Goal: Task Accomplishment & Management: Manage account settings

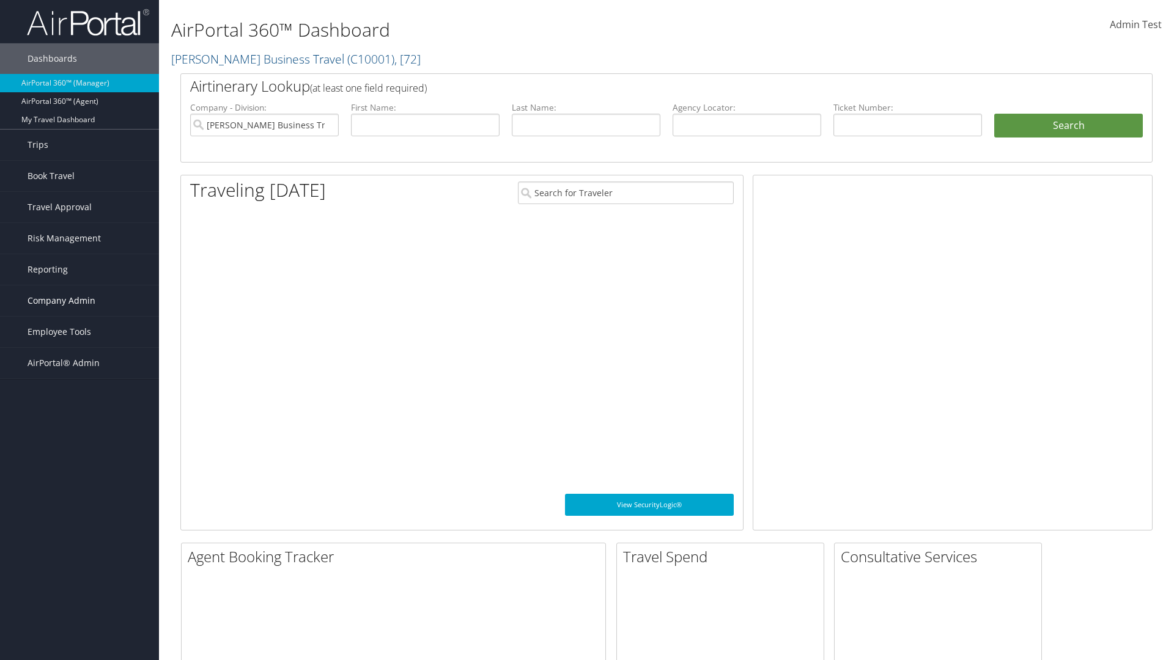
click at [79, 301] on span "Company Admin" at bounding box center [62, 301] width 68 height 31
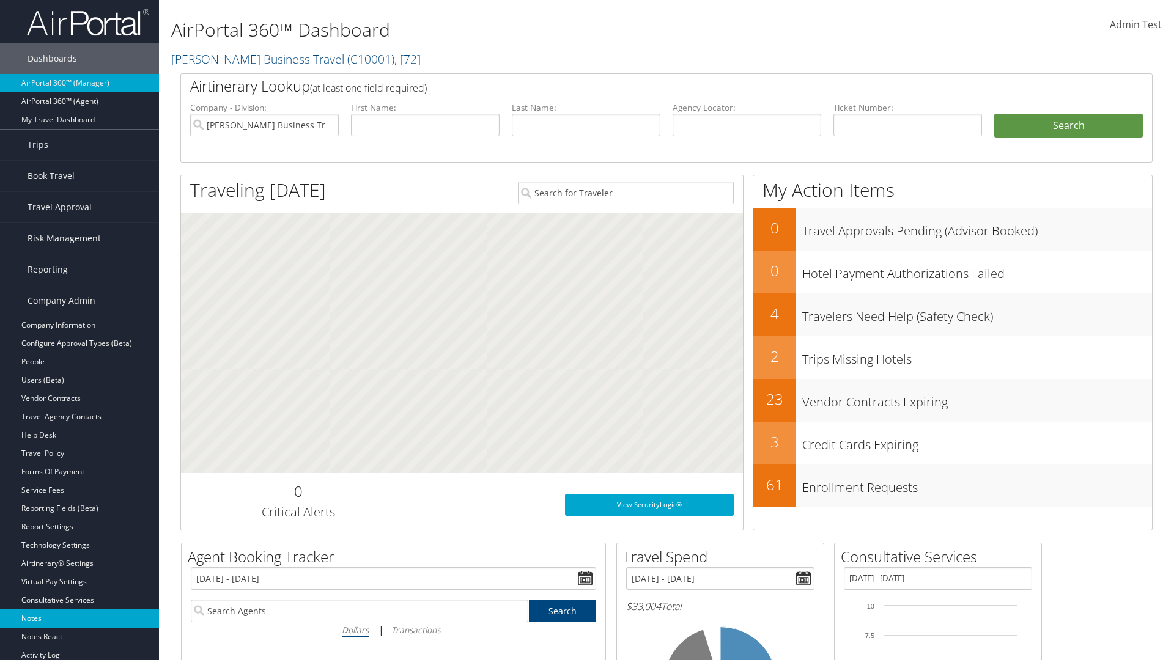
click at [79, 619] on link "Notes" at bounding box center [79, 619] width 159 height 18
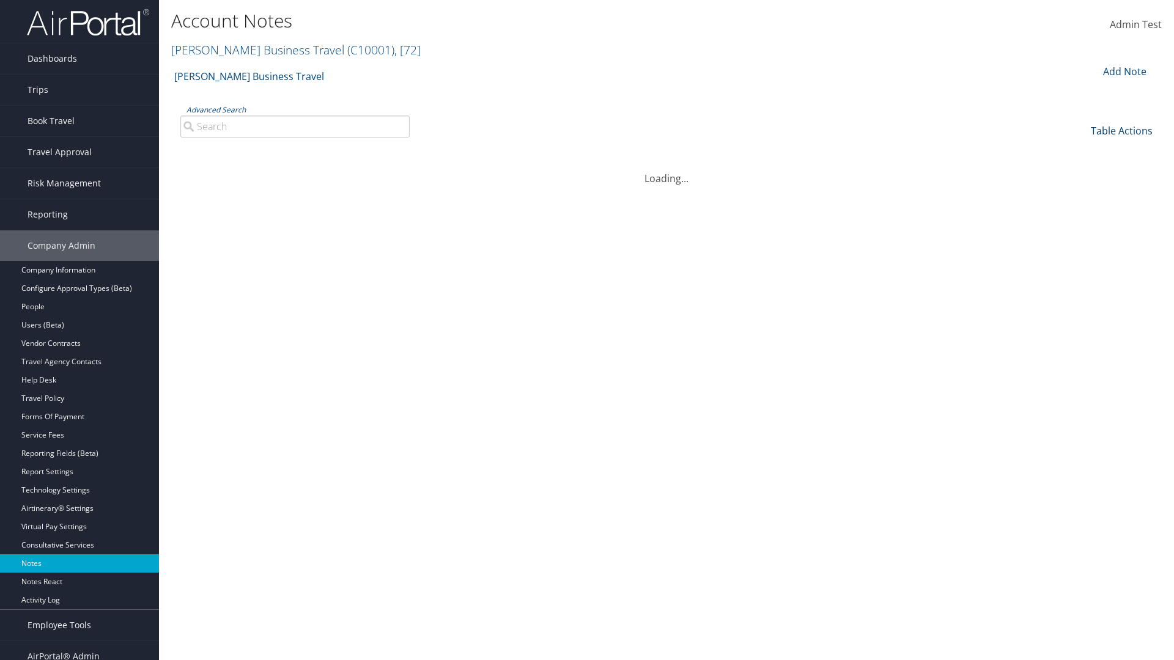
click at [1121, 130] on link "Table Actions" at bounding box center [1122, 130] width 62 height 13
click at [1080, 170] on link "Column Visibility" at bounding box center [1080, 170] width 161 height 21
click at [1080, 150] on link "Date" at bounding box center [1080, 151] width 161 height 21
click at [1080, 171] on link "Author" at bounding box center [1080, 171] width 161 height 21
click at [1080, 192] on link "Category" at bounding box center [1080, 192] width 161 height 21
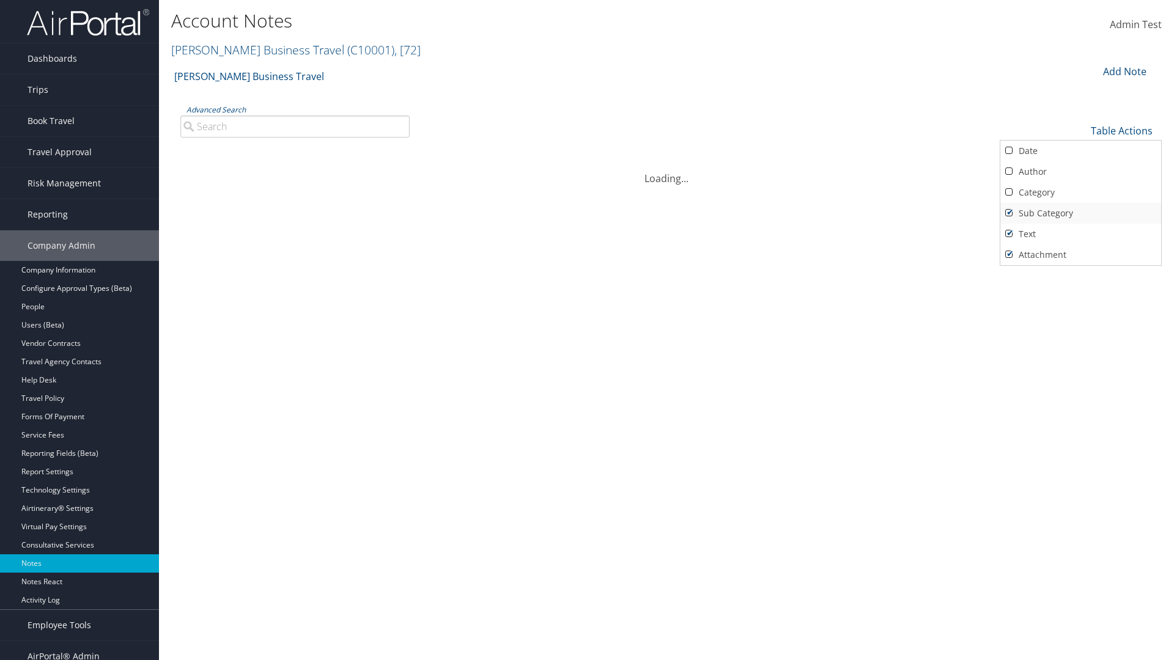
click at [1080, 213] on link "Sub Category" at bounding box center [1080, 213] width 161 height 21
click at [1080, 234] on link "Text" at bounding box center [1080, 234] width 161 height 21
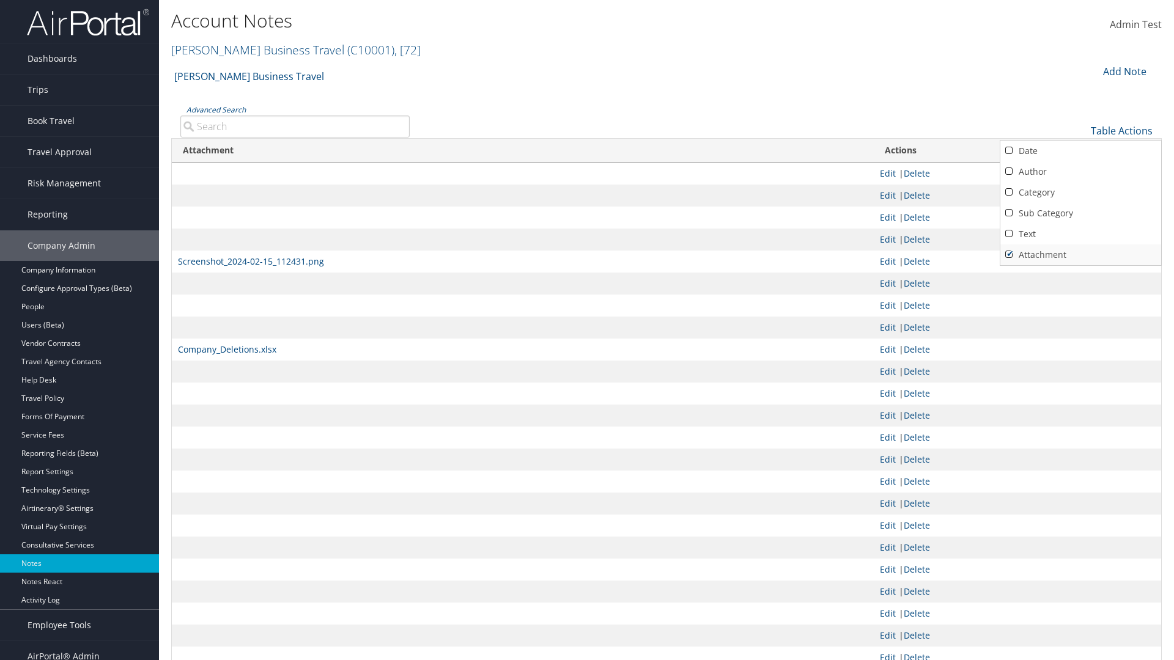
click at [1080, 254] on link "Attachment" at bounding box center [1080, 255] width 161 height 21
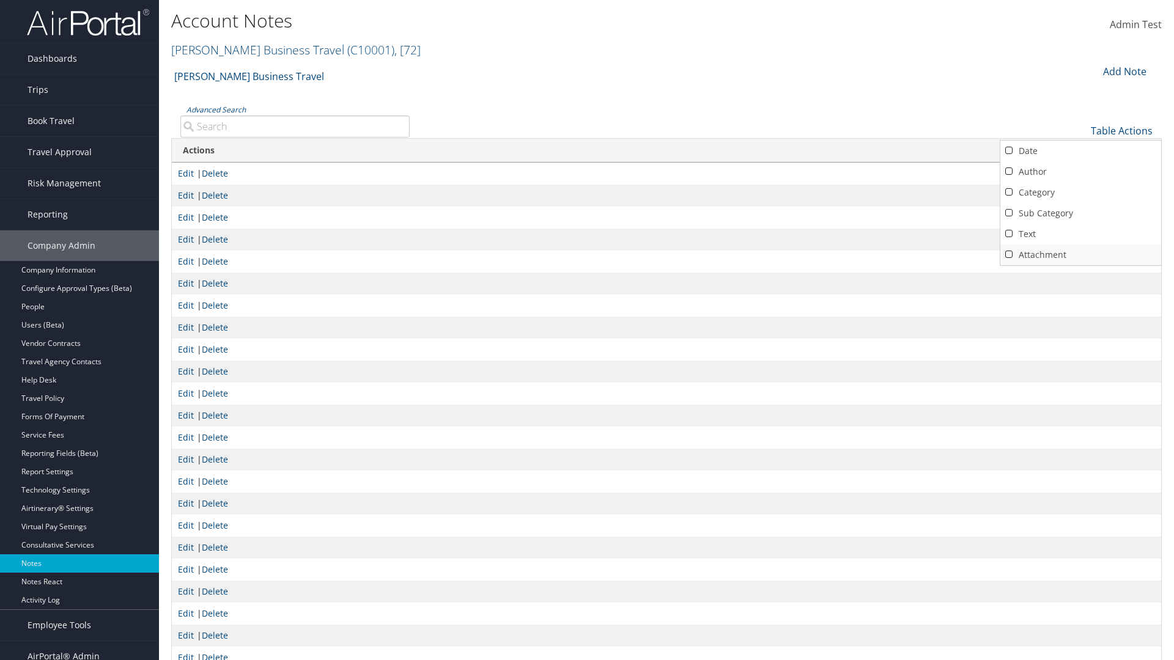
click at [1080, 254] on link "Attachment" at bounding box center [1080, 255] width 161 height 21
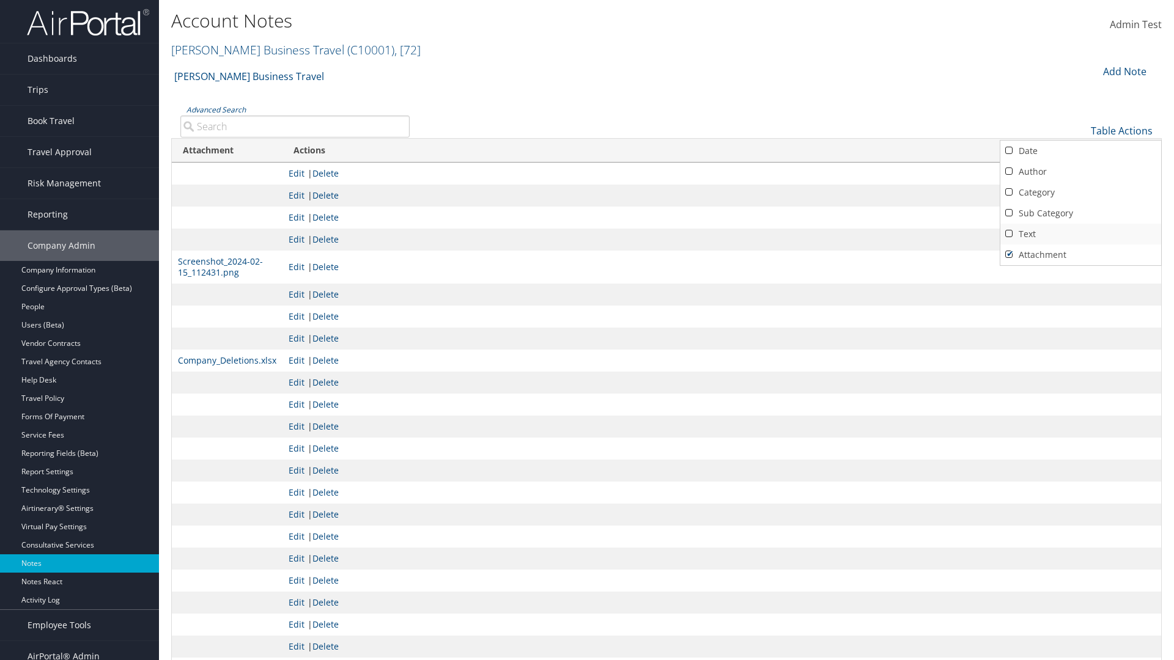
click at [1080, 234] on link "Text" at bounding box center [1080, 234] width 161 height 21
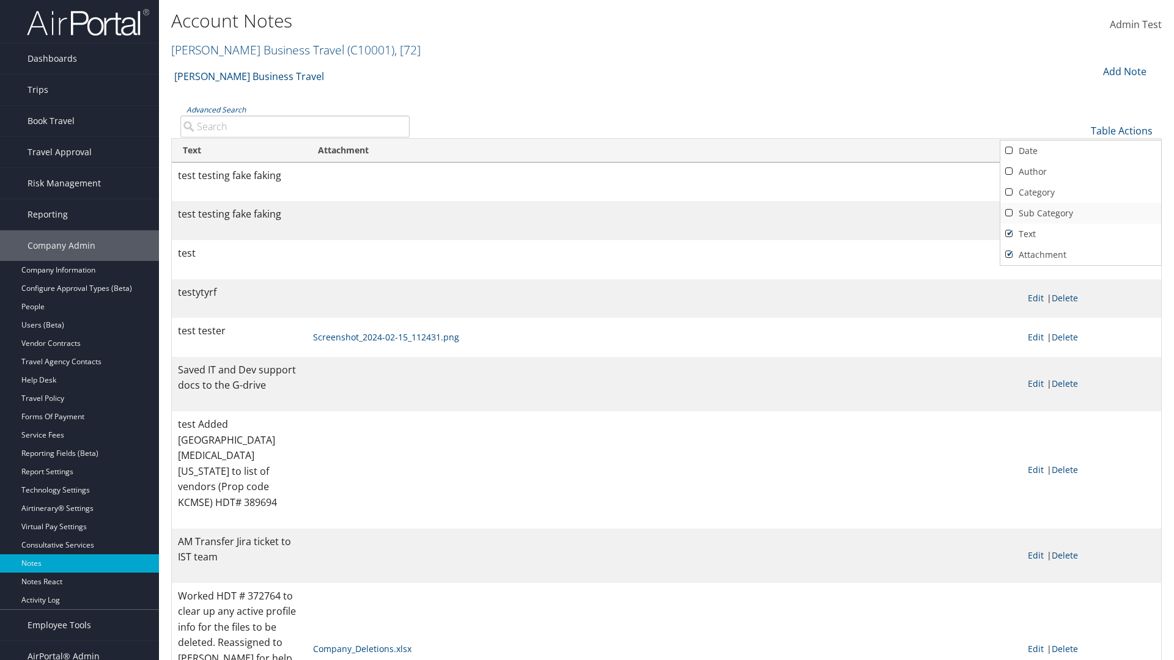
click at [1080, 213] on link "Sub Category" at bounding box center [1080, 213] width 161 height 21
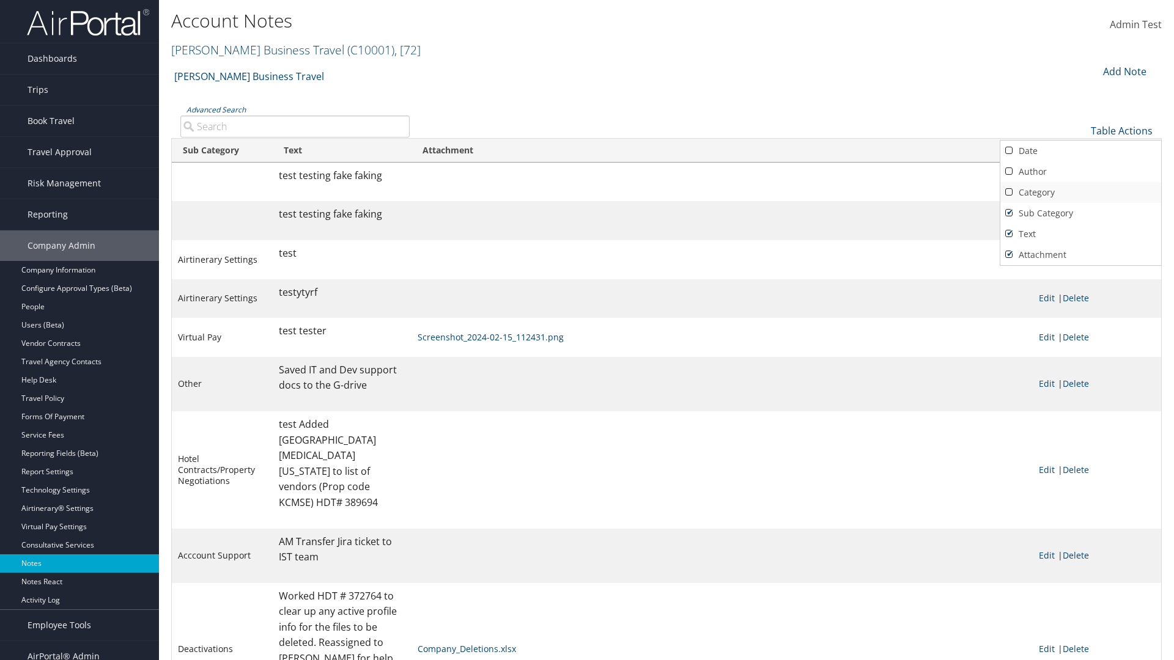
click at [1080, 192] on link "Category" at bounding box center [1080, 192] width 161 height 21
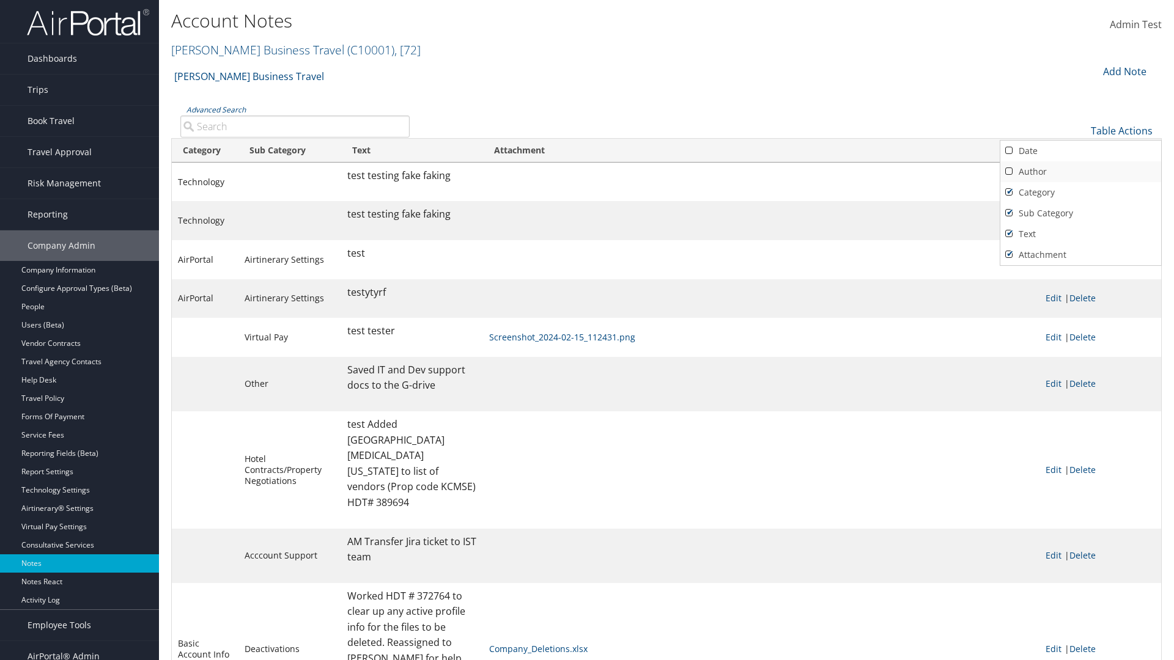
click at [1080, 171] on link "Author" at bounding box center [1080, 171] width 161 height 21
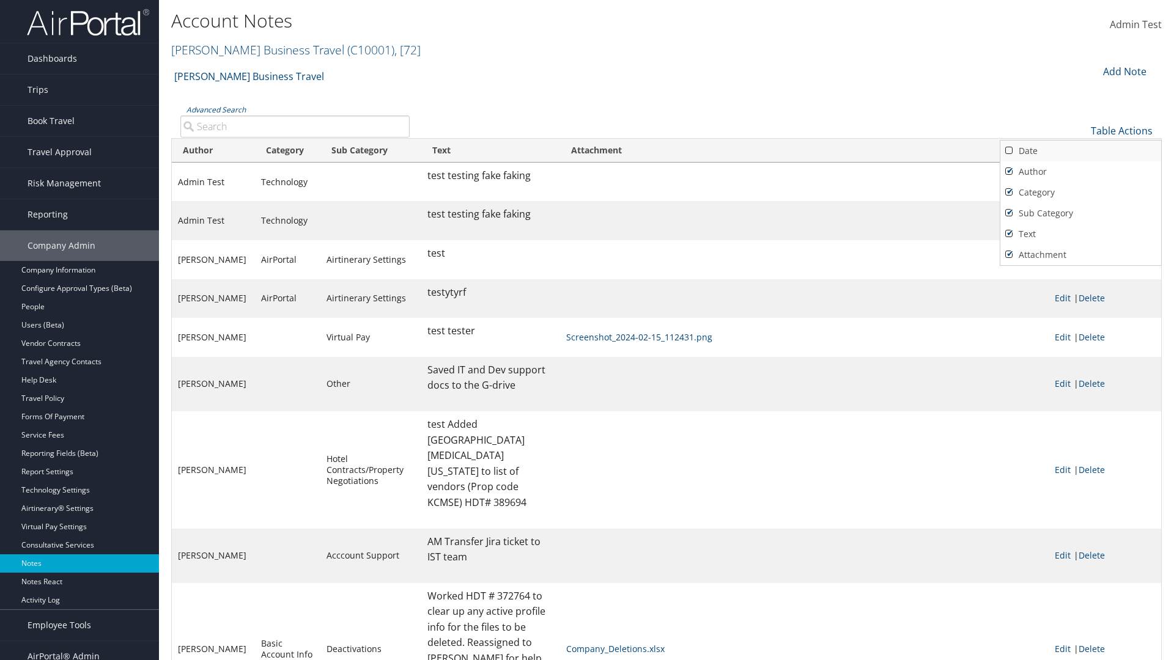
click at [1080, 150] on link "Date" at bounding box center [1080, 151] width 161 height 21
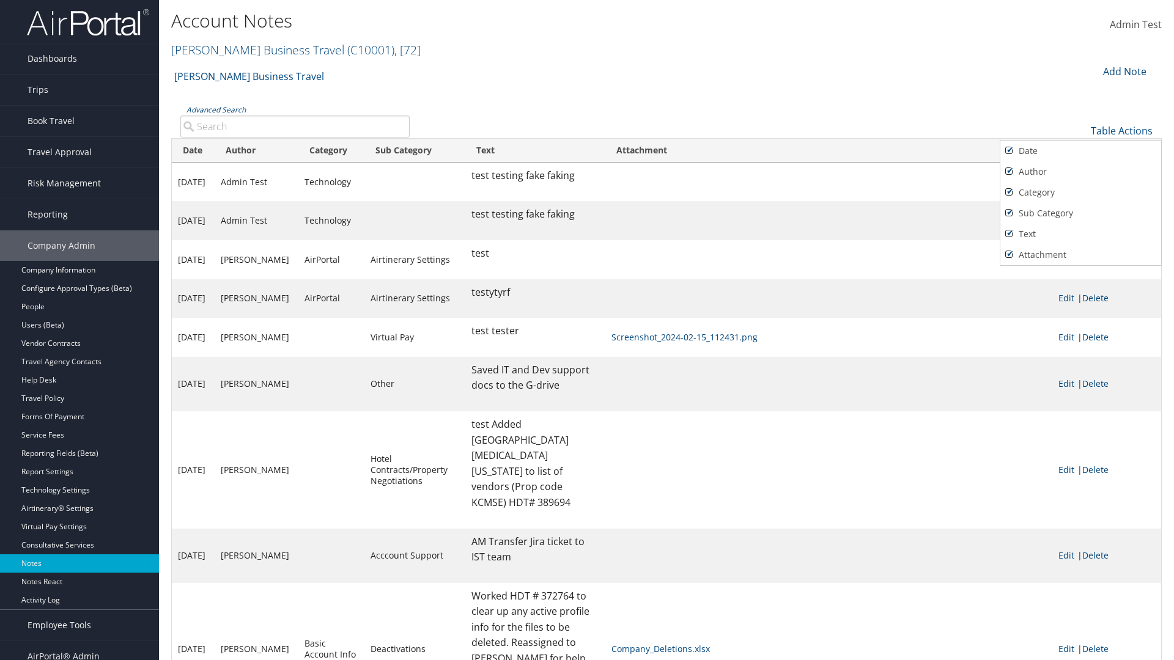
click at [587, 330] on div at bounding box center [587, 330] width 1174 height 660
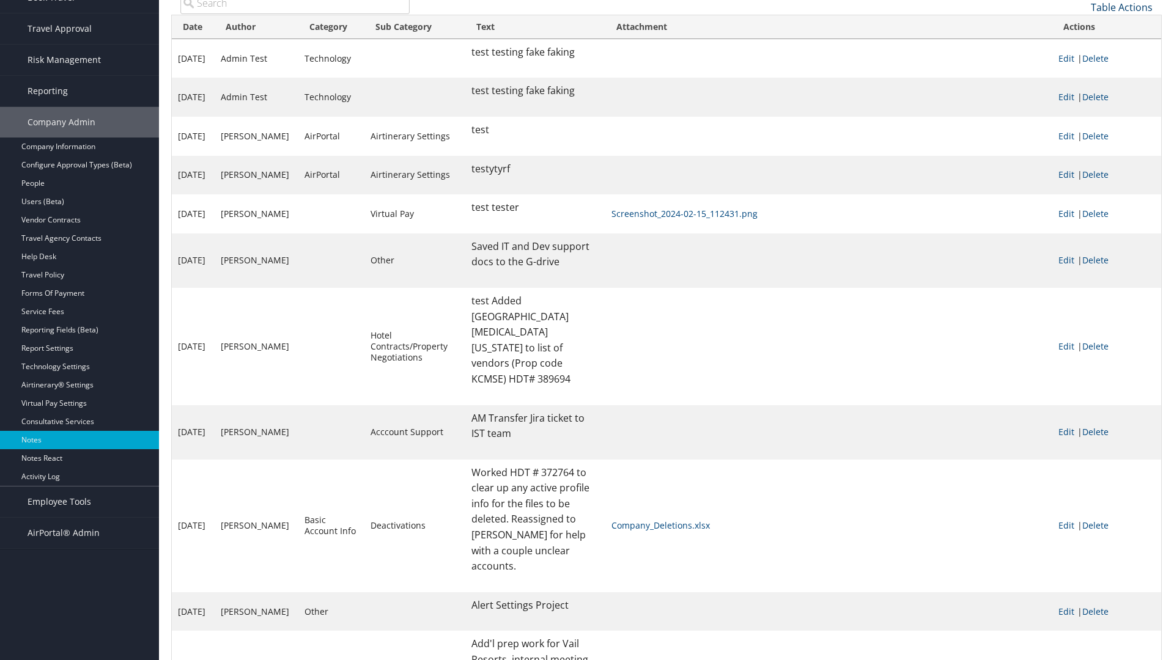
click at [1121, 7] on link "Table Actions" at bounding box center [1122, 7] width 62 height 13
click at [1080, 27] on link "10" at bounding box center [1080, 27] width 161 height 21
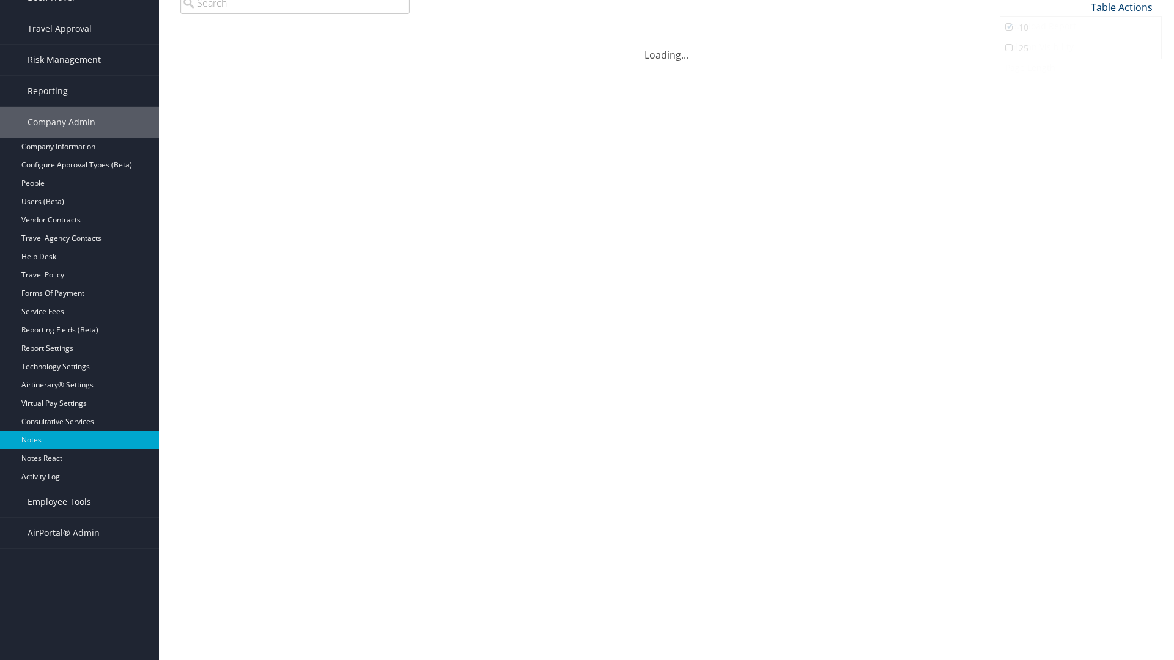
click at [1121, 7] on link "Table Actions" at bounding box center [1122, 7] width 62 height 13
click at [1080, 67] on link "Page Length" at bounding box center [1080, 67] width 161 height 21
click at [1121, 14] on link "Table Actions" at bounding box center [1122, 7] width 62 height 13
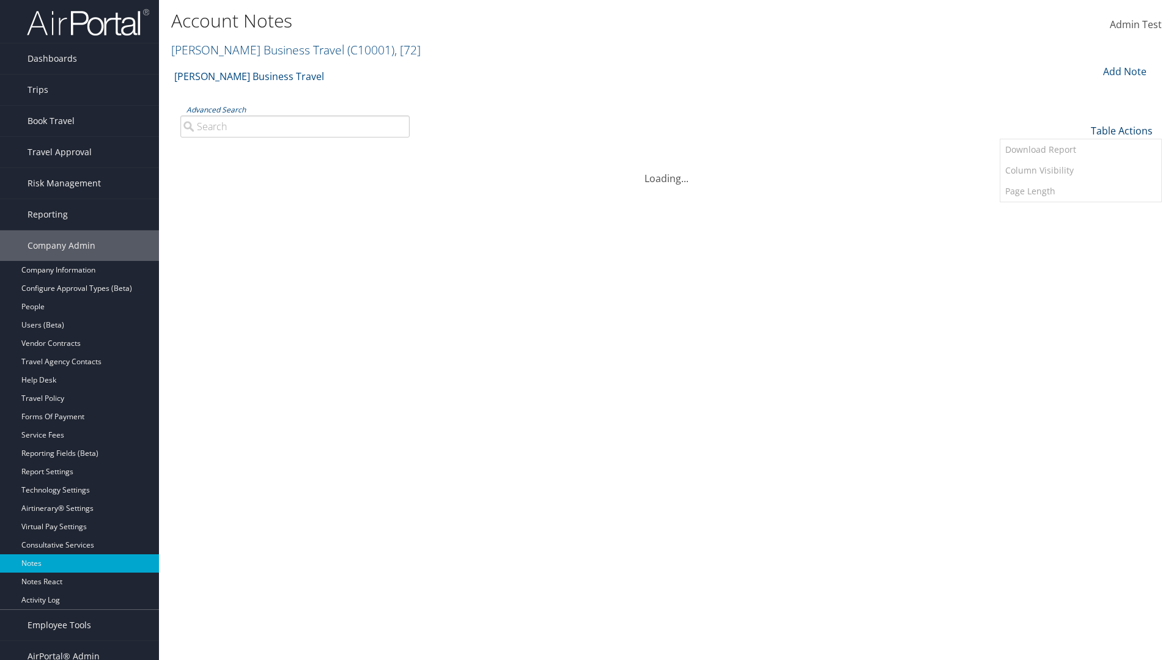
scroll to position [0, 0]
